Goal: Task Accomplishment & Management: Manage account settings

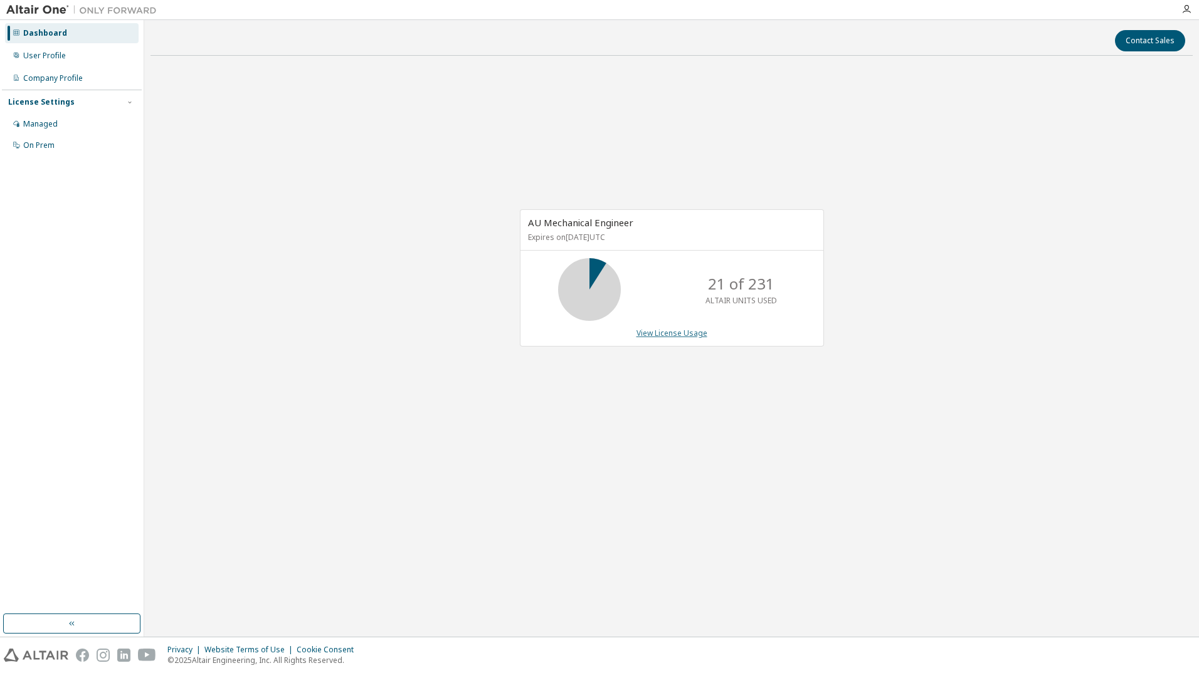
click at [684, 338] on link "View License Usage" at bounding box center [671, 333] width 71 height 11
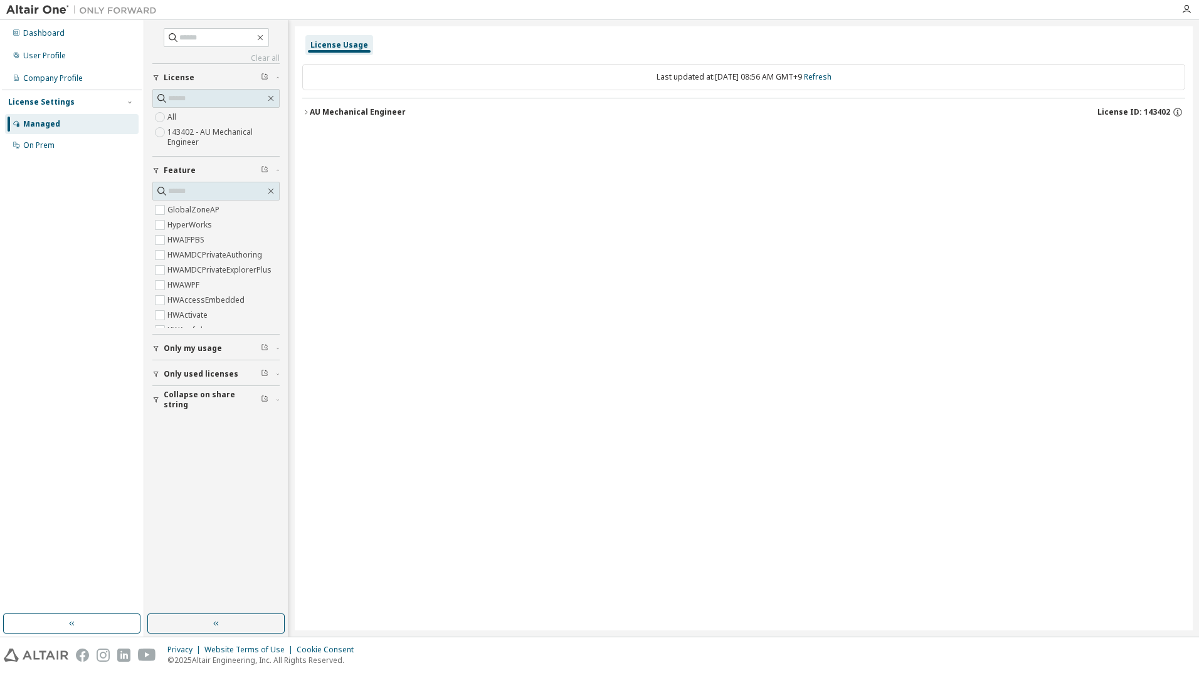
click at [374, 113] on div "AU Mechanical Engineer" at bounding box center [358, 112] width 96 height 10
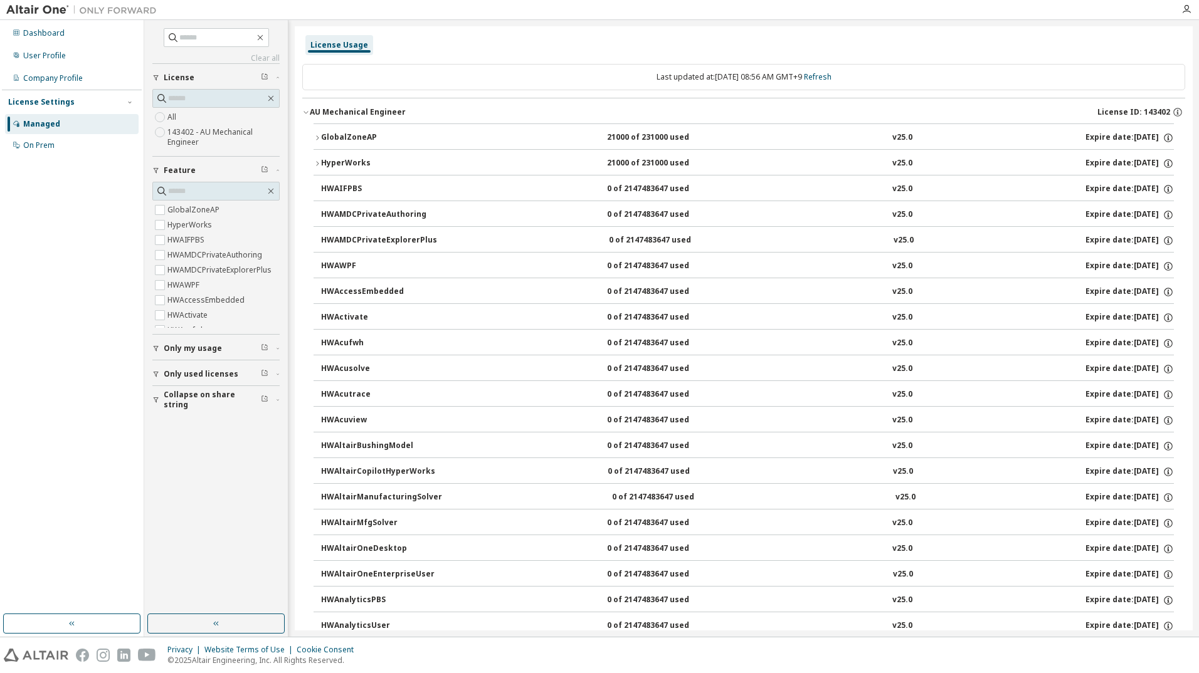
click at [373, 113] on div "AU Mechanical Engineer" at bounding box center [358, 112] width 96 height 10
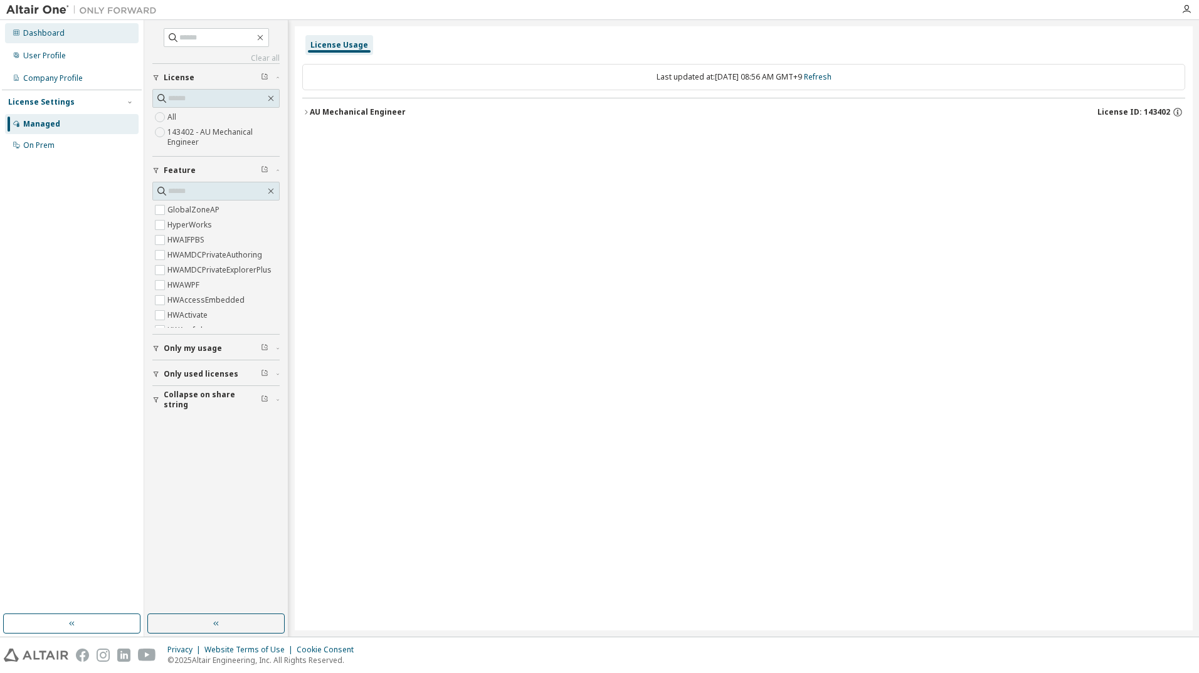
click at [55, 34] on div "Dashboard" at bounding box center [43, 33] width 41 height 10
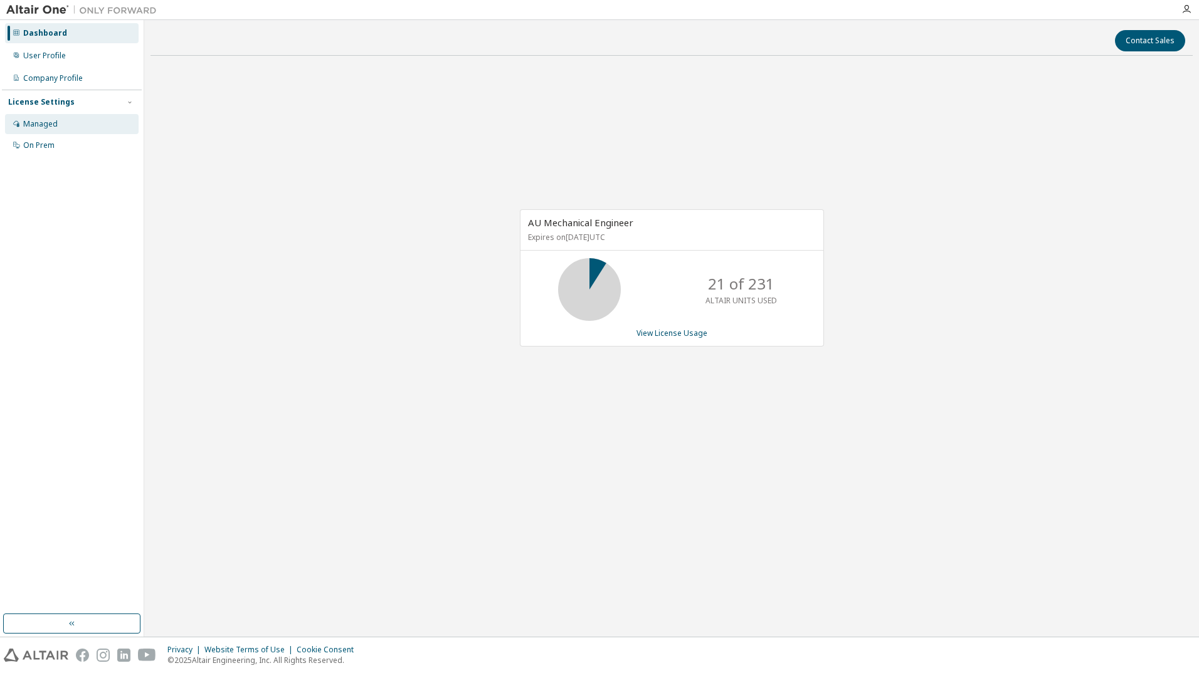
click at [40, 124] on div "Managed" at bounding box center [40, 124] width 34 height 10
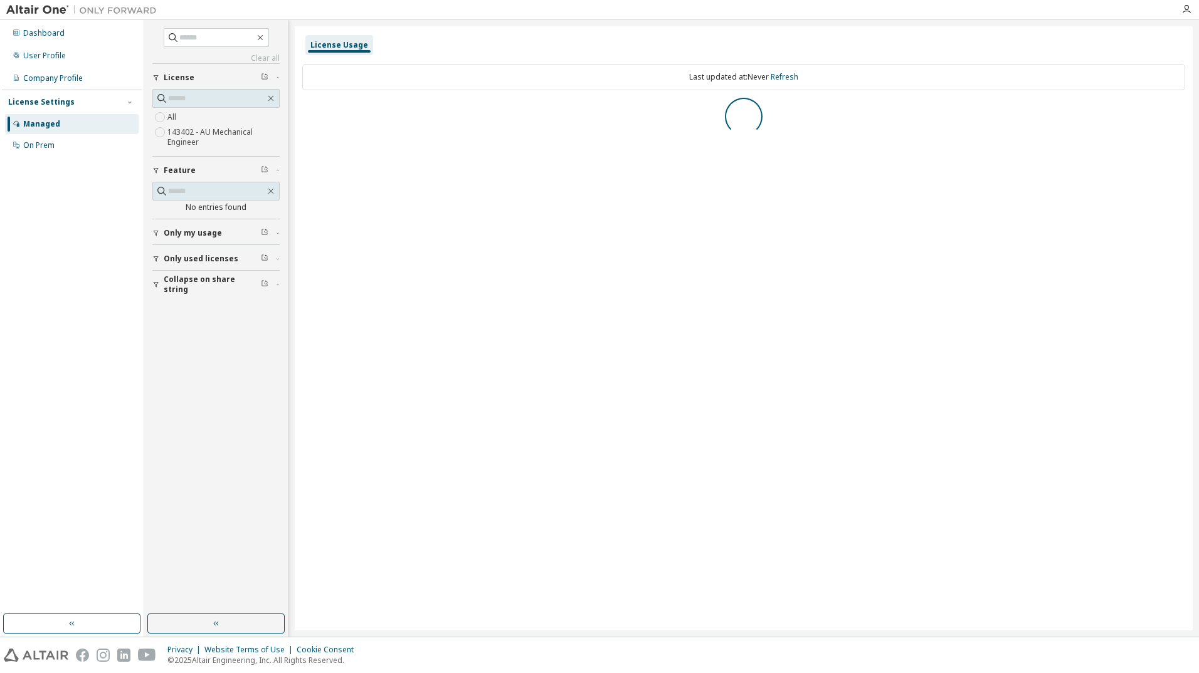
click at [180, 75] on span "License" at bounding box center [179, 78] width 31 height 10
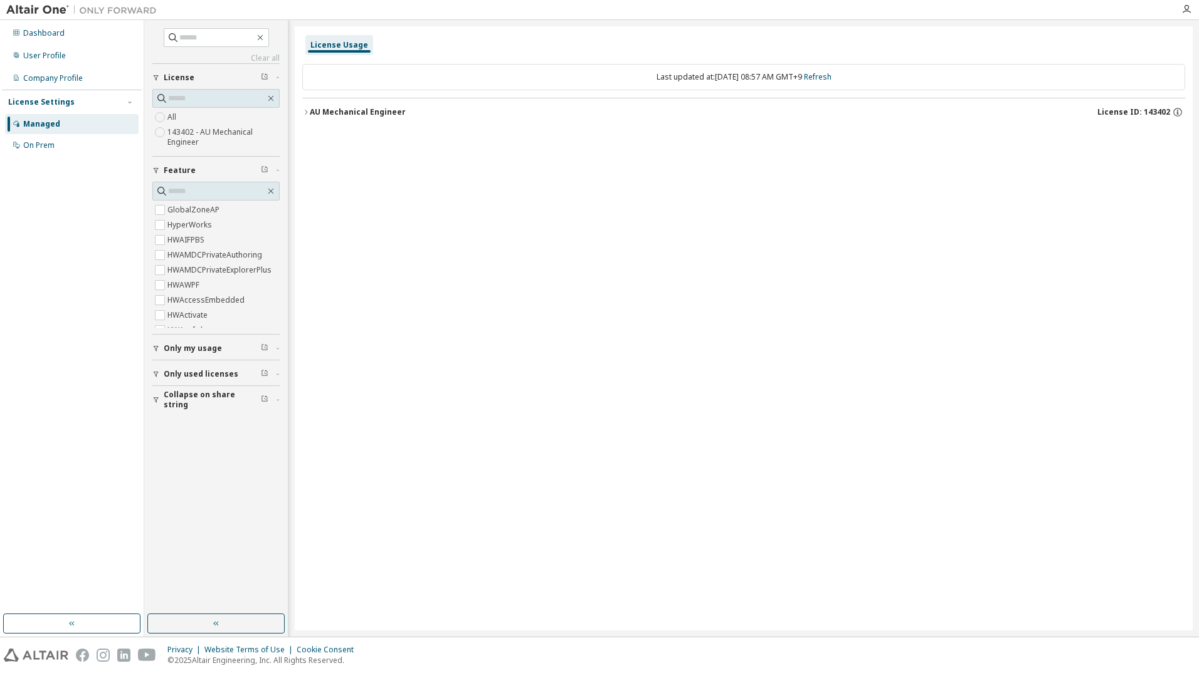
click at [346, 110] on div "AU Mechanical Engineer" at bounding box center [358, 112] width 96 height 10
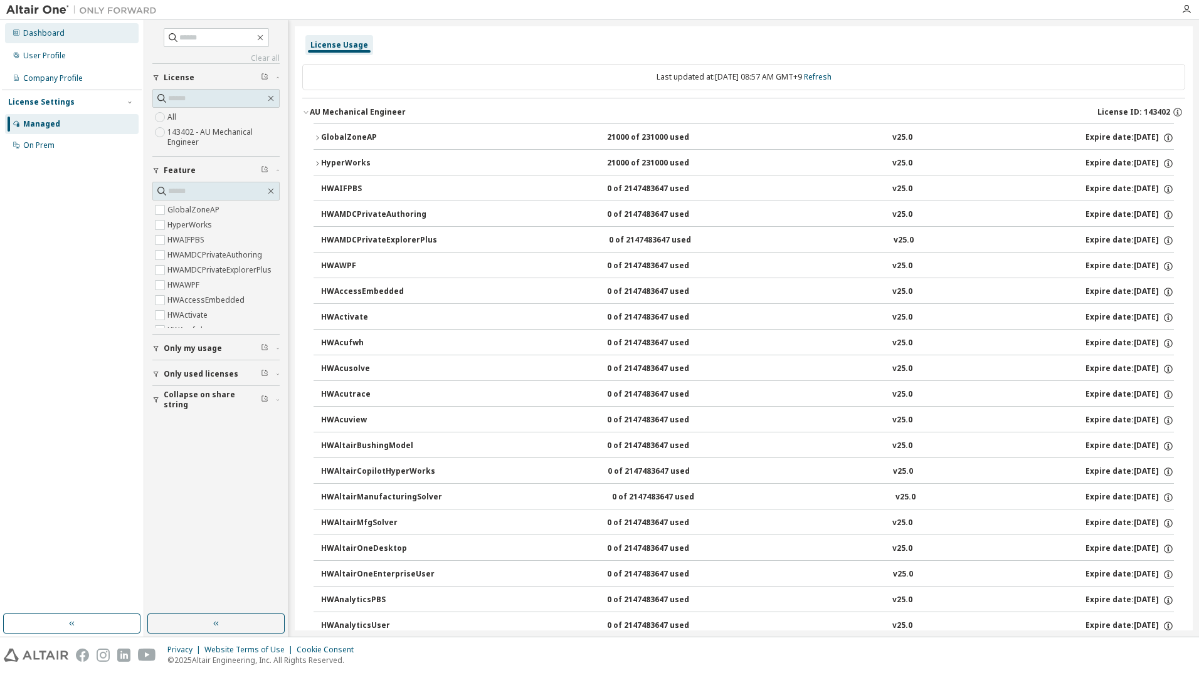
click at [42, 30] on div "Dashboard" at bounding box center [43, 33] width 41 height 10
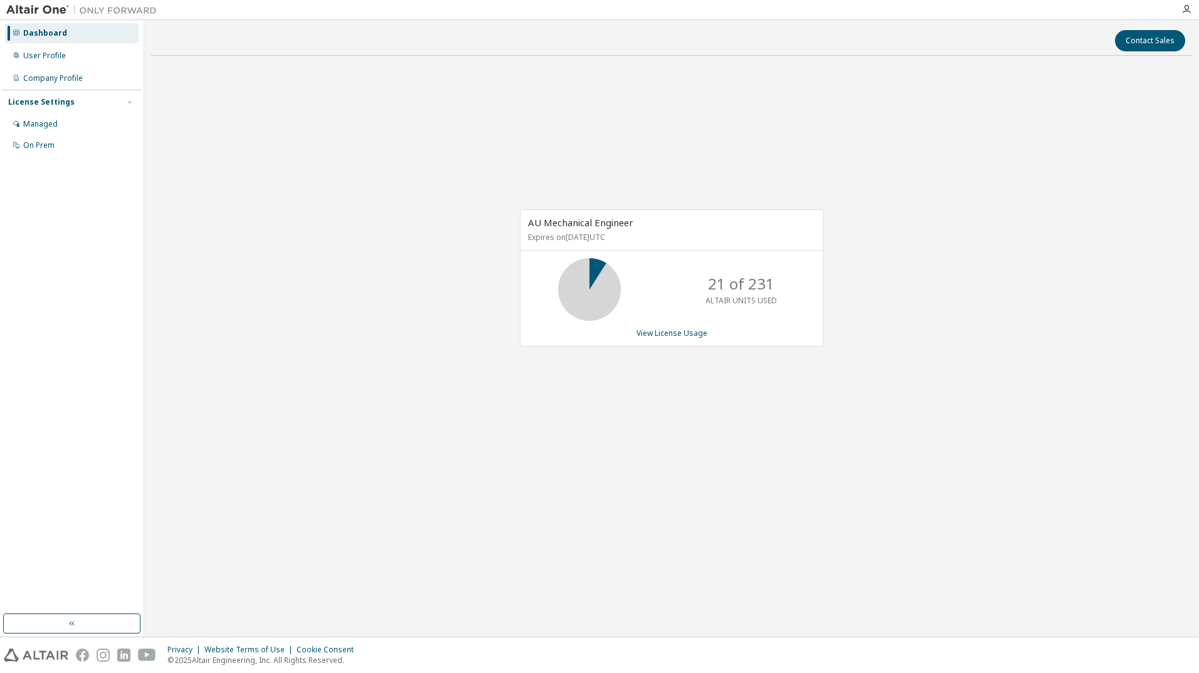
click at [887, 167] on div "AU Mechanical Engineer Expires on June 1, 2026 UTC 21 of 231 ALTAIR UNITS USED …" at bounding box center [672, 285] width 1042 height 438
click at [43, 122] on div "Managed" at bounding box center [40, 124] width 34 height 10
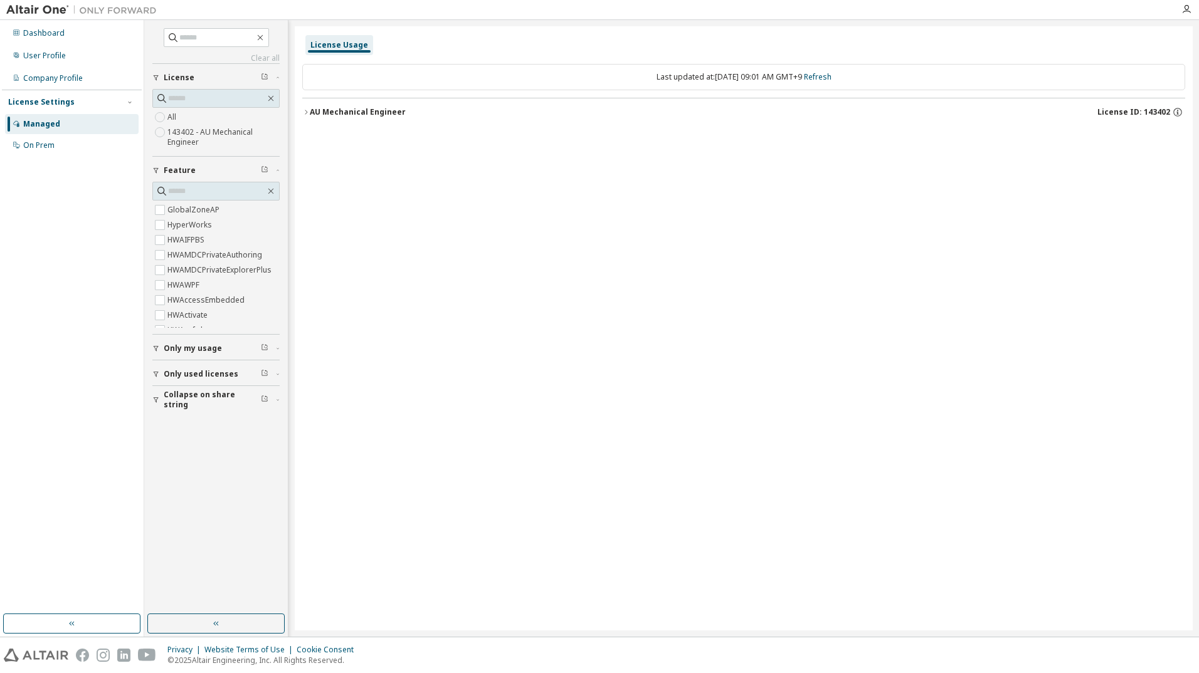
click at [354, 117] on div "AU Mechanical Engineer" at bounding box center [358, 112] width 96 height 10
click at [45, 122] on div "Managed" at bounding box center [41, 124] width 37 height 10
click at [334, 112] on div "AU Mechanical Engineer" at bounding box center [358, 112] width 96 height 10
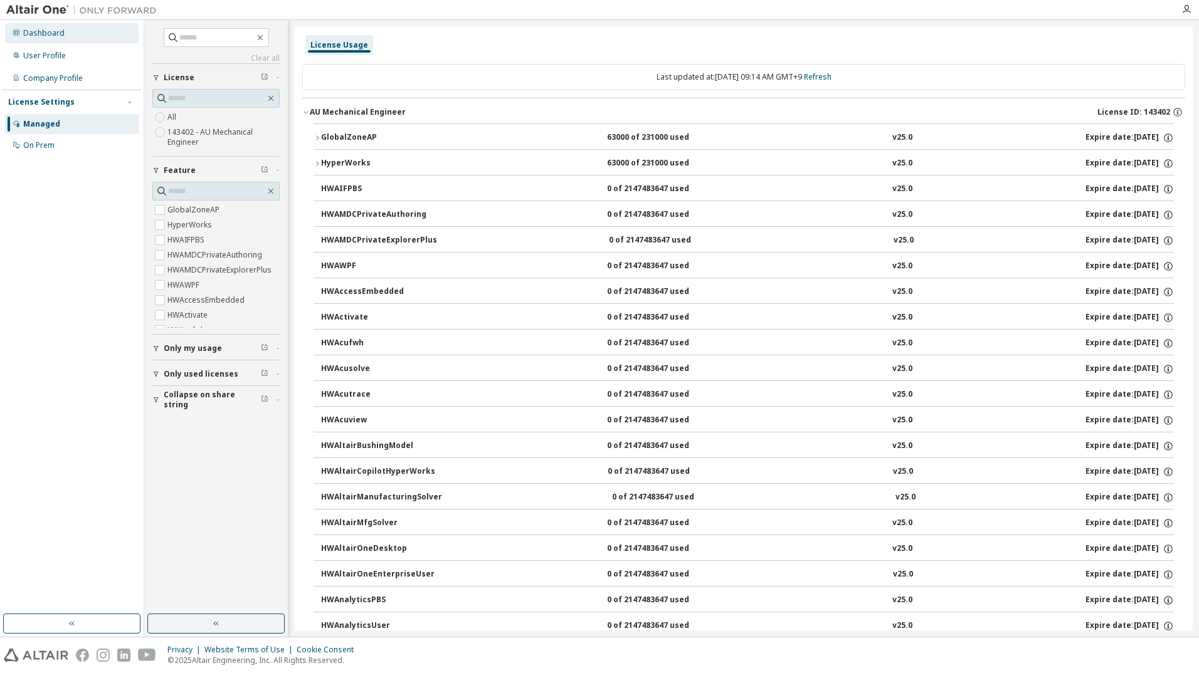
click at [41, 30] on div "Dashboard" at bounding box center [43, 33] width 41 height 10
